Goal: Information Seeking & Learning: Learn about a topic

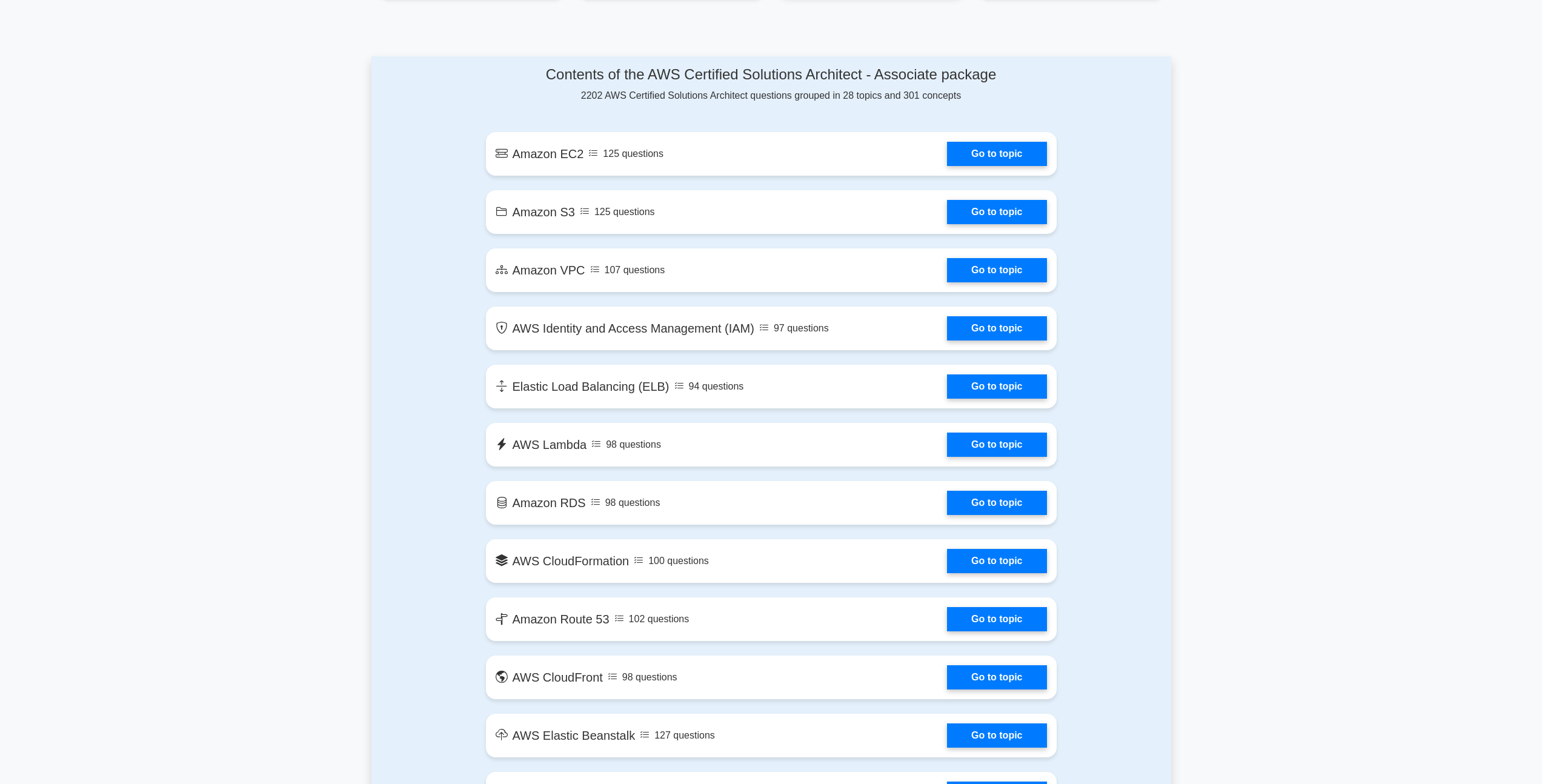
scroll to position [599, 0]
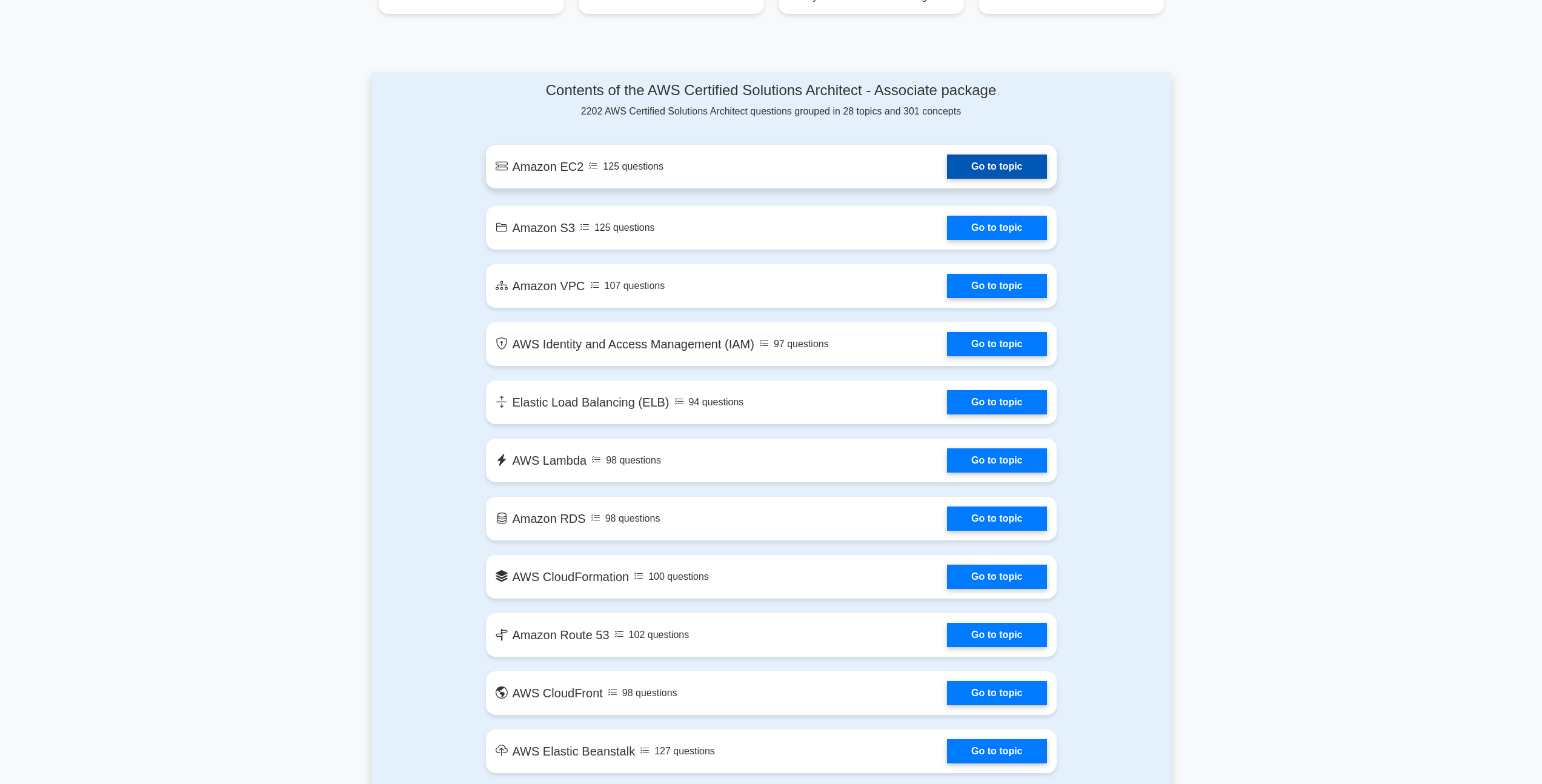
click at [998, 172] on link "Go to topic" at bounding box center [996, 166] width 99 height 24
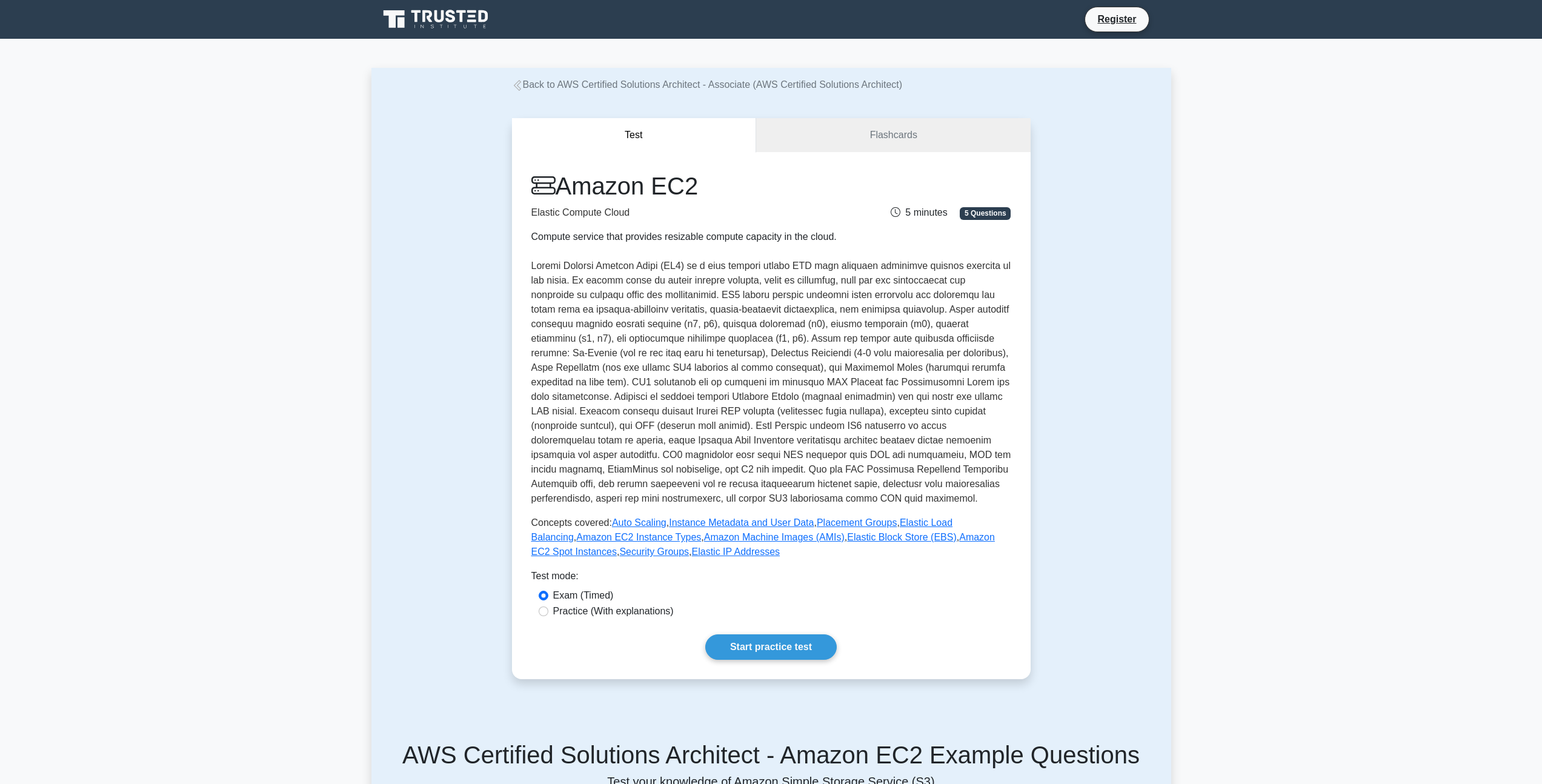
click at [672, 610] on label "Practice (With explanations)" at bounding box center [613, 611] width 121 height 14
click at [548, 610] on input "Practice (With explanations)" at bounding box center [543, 611] width 10 height 10
radio input "true"
click at [672, 610] on label "Practice (With explanations)" at bounding box center [613, 611] width 121 height 14
click at [548, 610] on input "Practice (With explanations)" at bounding box center [543, 611] width 10 height 10
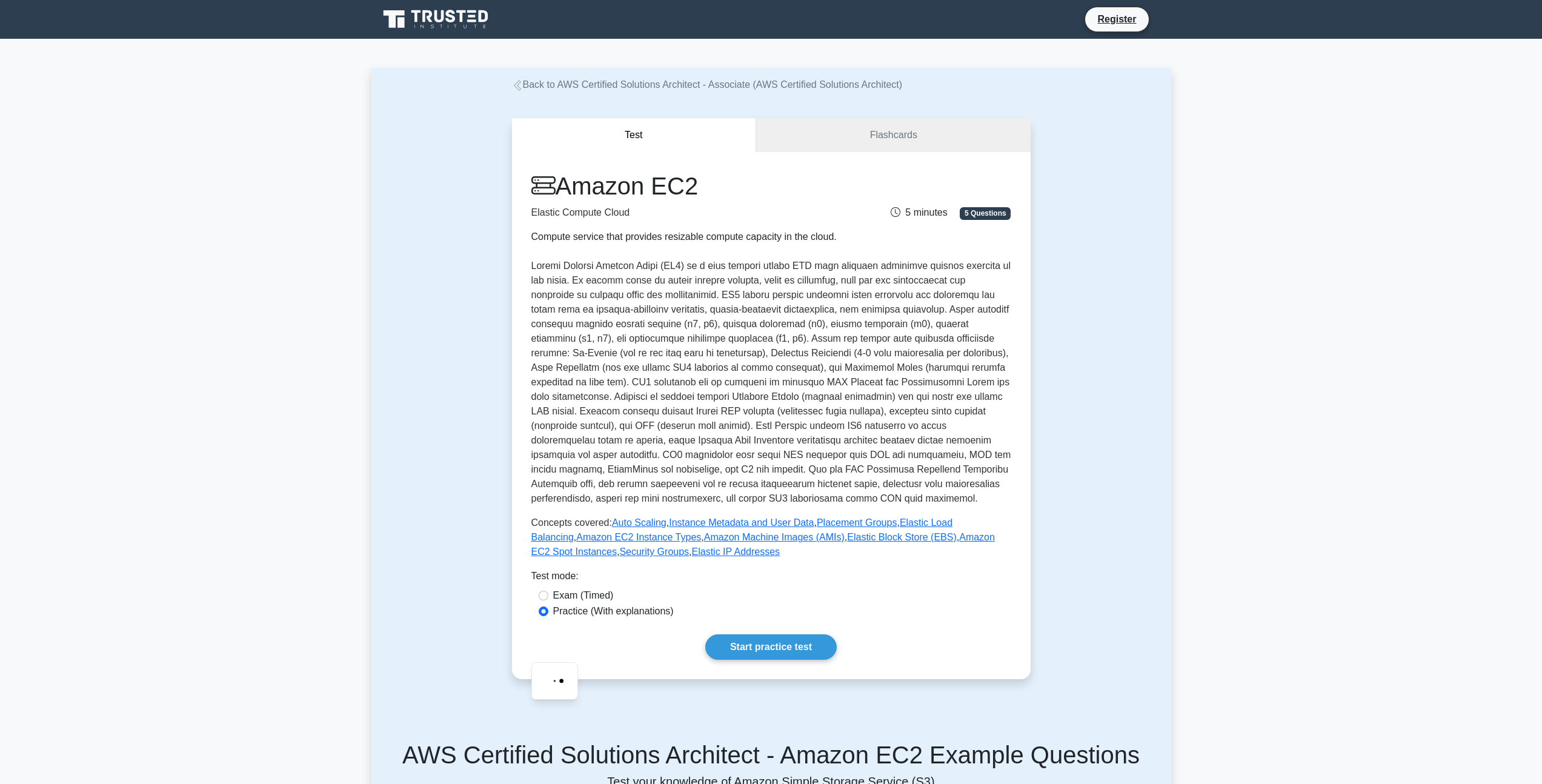
click at [578, 589] on label "Exam (Timed)" at bounding box center [583, 595] width 61 height 14
click at [548, 591] on input "Exam (Timed)" at bounding box center [543, 595] width 10 height 10
radio input "true"
click at [574, 598] on label "Exam (Timed)" at bounding box center [583, 595] width 61 height 14
click at [548, 598] on input "Exam (Timed)" at bounding box center [543, 595] width 10 height 10
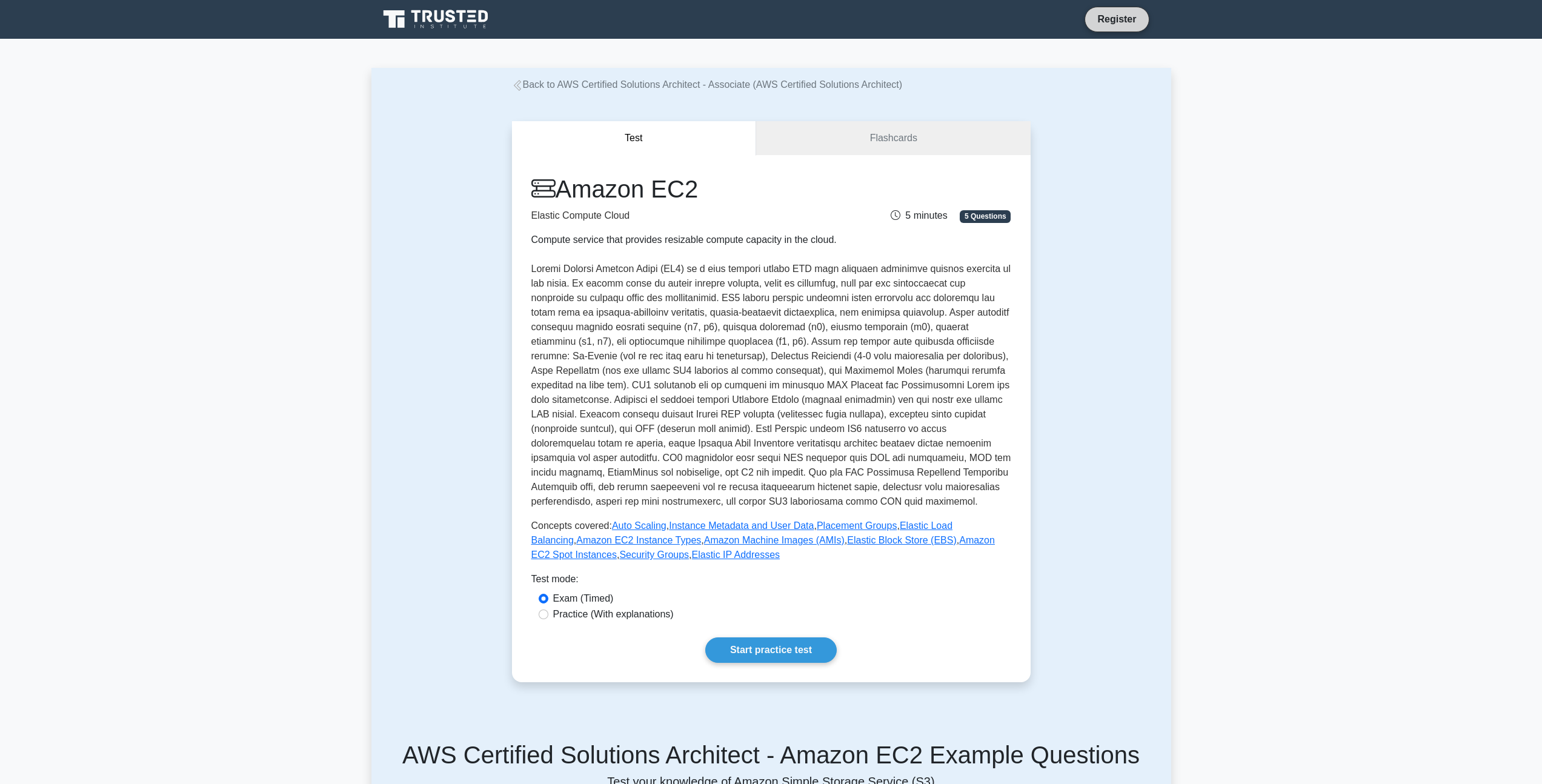
click at [1112, 19] on link "Register" at bounding box center [1117, 19] width 54 height 15
